Goal: Check status

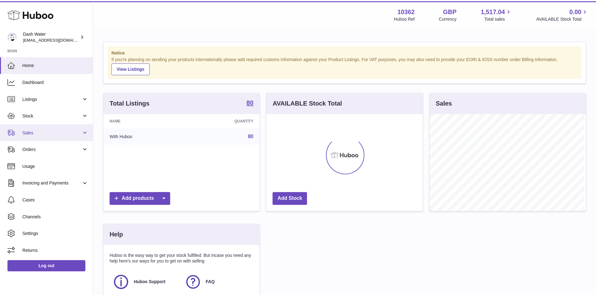
scroll to position [98, 158]
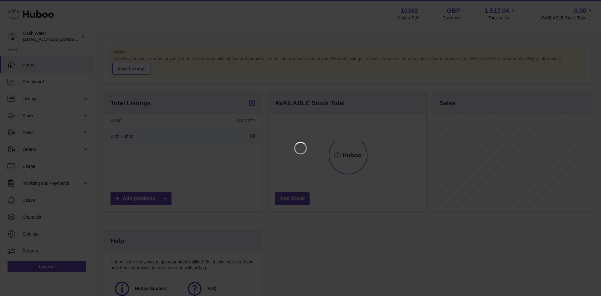
click at [50, 133] on iframe at bounding box center [301, 148] width 576 height 271
click at [579, 5] on div at bounding box center [300, 148] width 601 height 296
click at [582, 5] on icon "Close" at bounding box center [585, 6] width 8 height 8
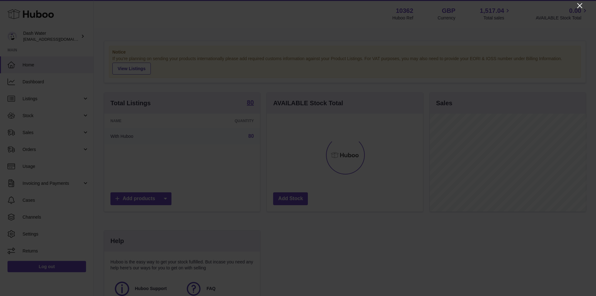
scroll to position [312801, 312743]
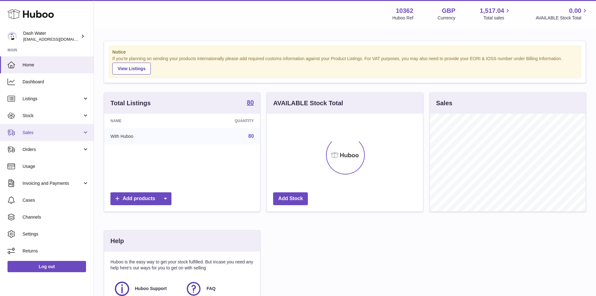
click at [33, 129] on link "Sales" at bounding box center [47, 132] width 94 height 17
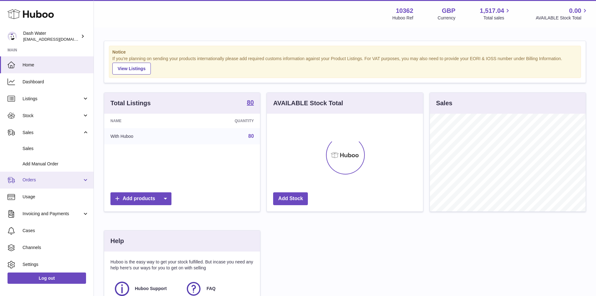
click at [43, 181] on span "Orders" at bounding box center [53, 180] width 60 height 6
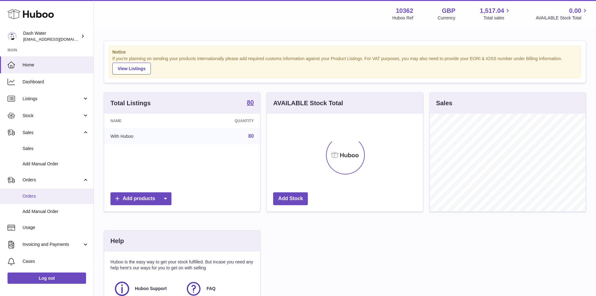
click at [39, 202] on link "Orders" at bounding box center [47, 195] width 94 height 15
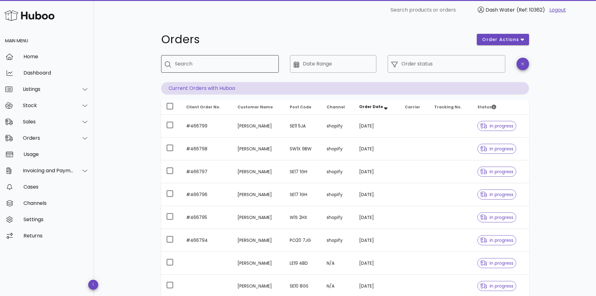
click at [199, 64] on input "Search" at bounding box center [224, 64] width 99 height 10
type input "*****"
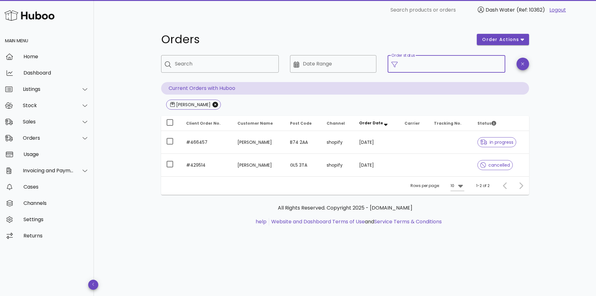
click at [431, 67] on input "Order status" at bounding box center [451, 64] width 100 height 10
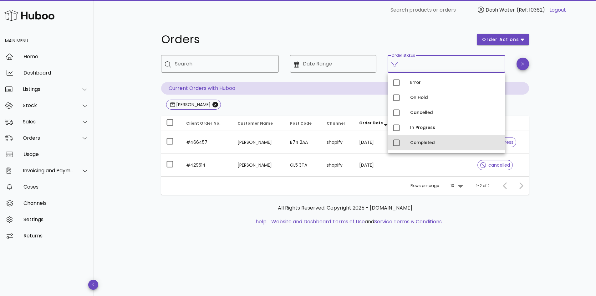
click at [437, 142] on div "Completed" at bounding box center [455, 142] width 90 height 5
type input "**********"
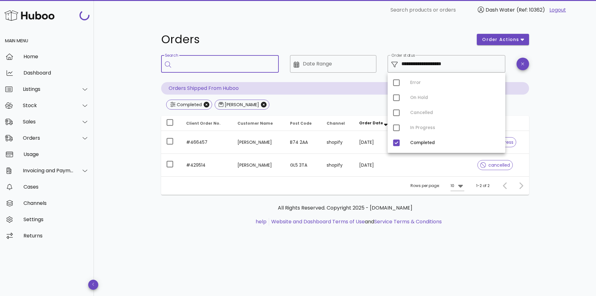
click at [203, 66] on input "Search" at bounding box center [224, 64] width 99 height 10
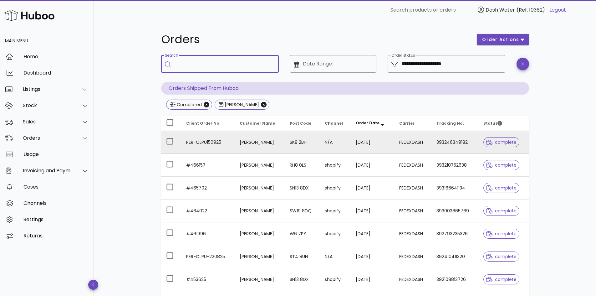
click at [456, 144] on td "393246349182" at bounding box center [454, 142] width 47 height 23
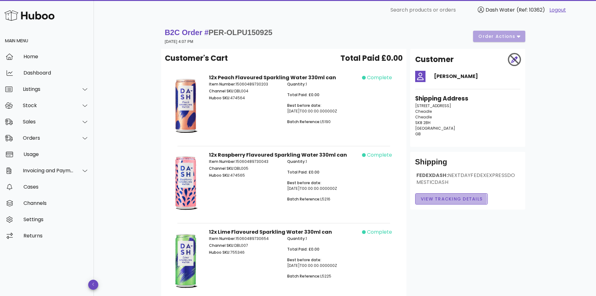
click at [430, 201] on span "View Tracking details" at bounding box center [452, 199] width 62 height 7
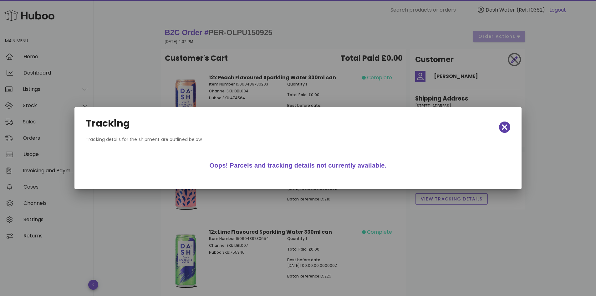
click at [508, 128] on span "button" at bounding box center [504, 127] width 11 height 9
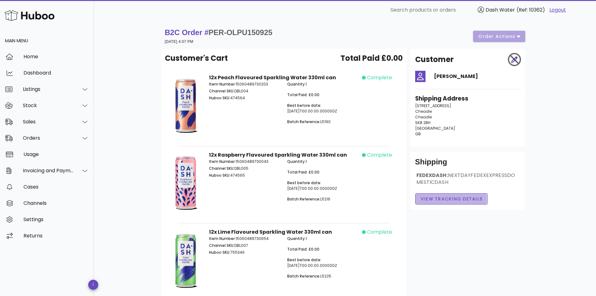
click at [438, 204] on button "View Tracking details" at bounding box center [451, 198] width 73 height 11
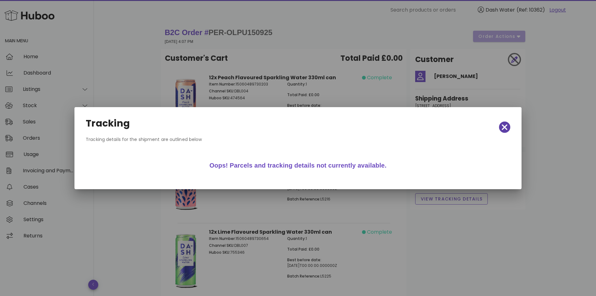
click at [504, 129] on icon "button" at bounding box center [505, 127] width 6 height 9
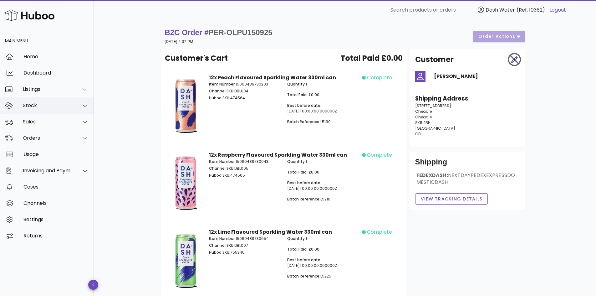
click at [55, 107] on div "Stock" at bounding box center [48, 105] width 51 height 6
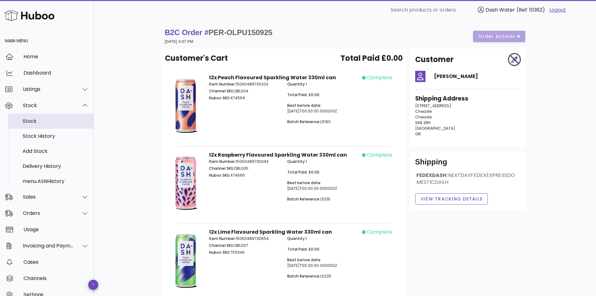
click at [50, 125] on div "Stock" at bounding box center [56, 120] width 66 height 13
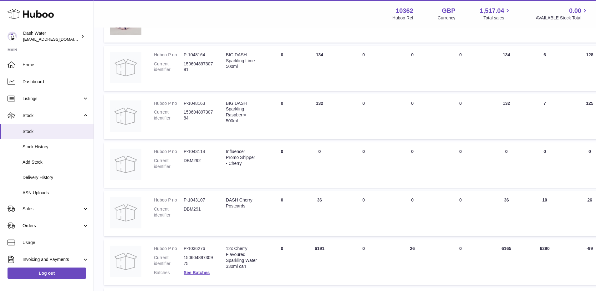
scroll to position [82, 0]
